Goal: Find specific page/section

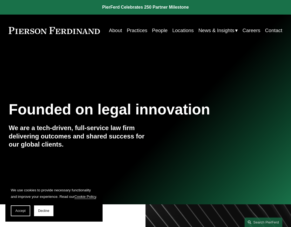
click at [194, 31] on link "Locations" at bounding box center [183, 30] width 22 height 10
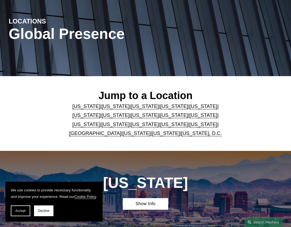
scroll to position [61, 0]
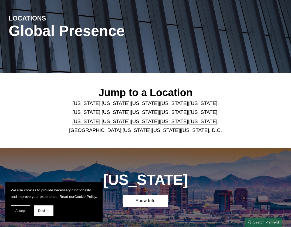
click at [156, 131] on link "[US_STATE]" at bounding box center [166, 130] width 28 height 6
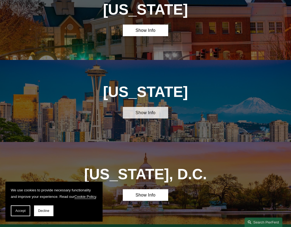
click at [147, 107] on link "Show Info" at bounding box center [146, 113] width 46 height 12
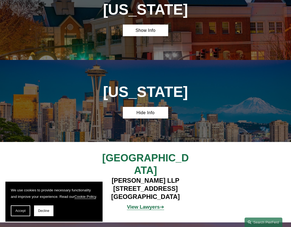
click at [148, 204] on strong "View Lawyers" at bounding box center [143, 207] width 33 height 6
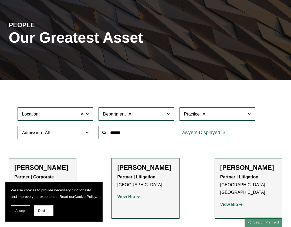
scroll to position [13, 0]
